Goal: Check status: Check status

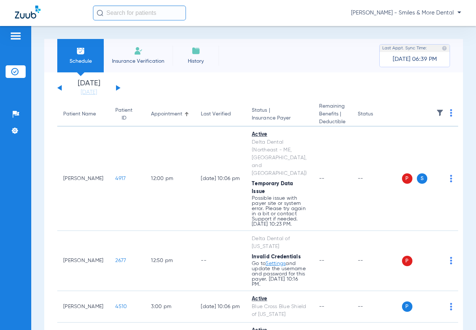
click at [117, 89] on button at bounding box center [118, 88] width 4 height 6
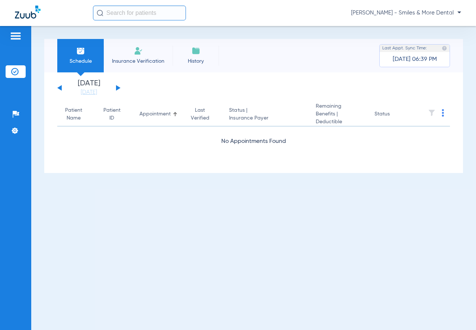
click at [115, 88] on div "[DATE] [DATE] [DATE] [DATE] [DATE] [DATE] [DATE] [DATE] [DATE] [DATE] [DATE] [D…" at bounding box center [88, 88] width 63 height 16
click at [116, 89] on div "[DATE] [DATE] [DATE] [DATE] [DATE] [DATE] [DATE] [DATE] [DATE] [DATE] [DATE] [D…" at bounding box center [88, 88] width 63 height 16
click at [118, 87] on button at bounding box center [118, 88] width 4 height 6
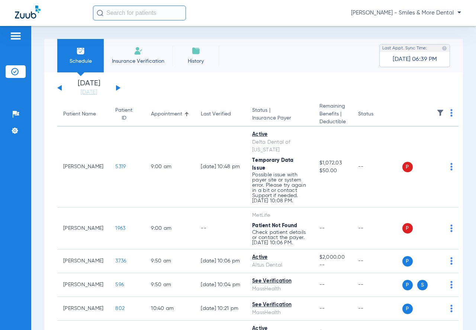
click at [117, 87] on button at bounding box center [118, 88] width 4 height 6
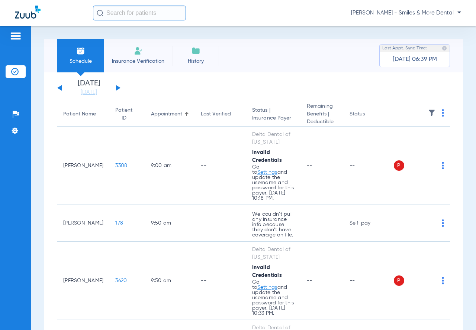
click at [58, 88] on button at bounding box center [59, 88] width 4 height 6
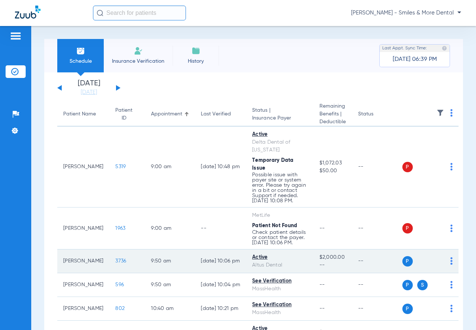
scroll to position [223, 0]
